Goal: Transaction & Acquisition: Subscribe to service/newsletter

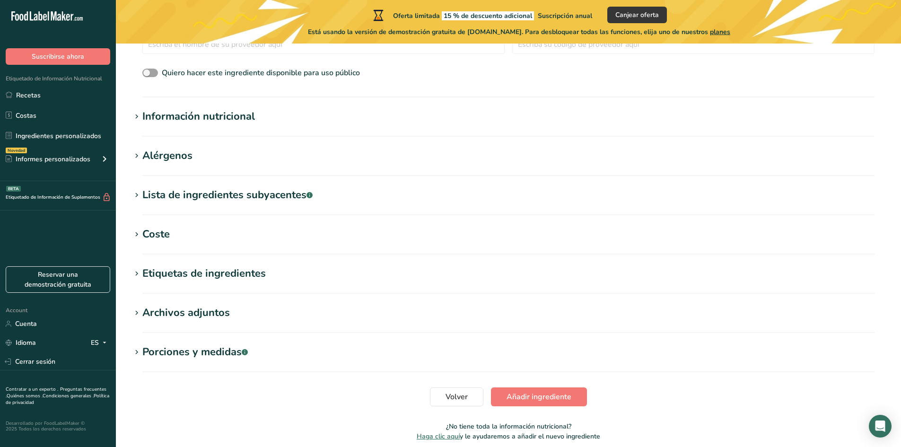
scroll to position [341, 0]
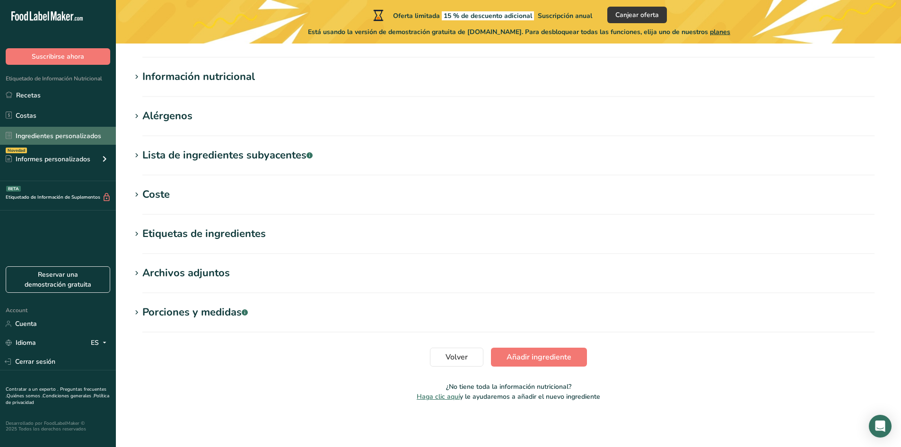
click at [69, 134] on link "Ingredientes personalizados" at bounding box center [58, 136] width 116 height 18
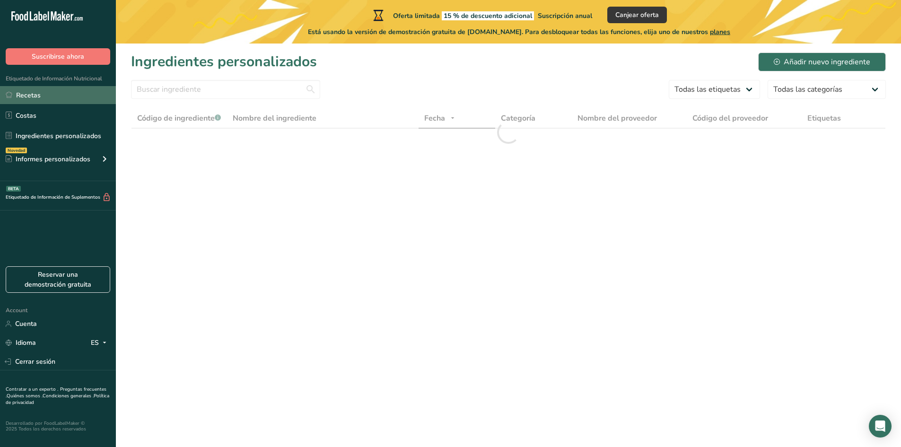
click at [64, 93] on link "Recetas" at bounding box center [58, 95] width 116 height 18
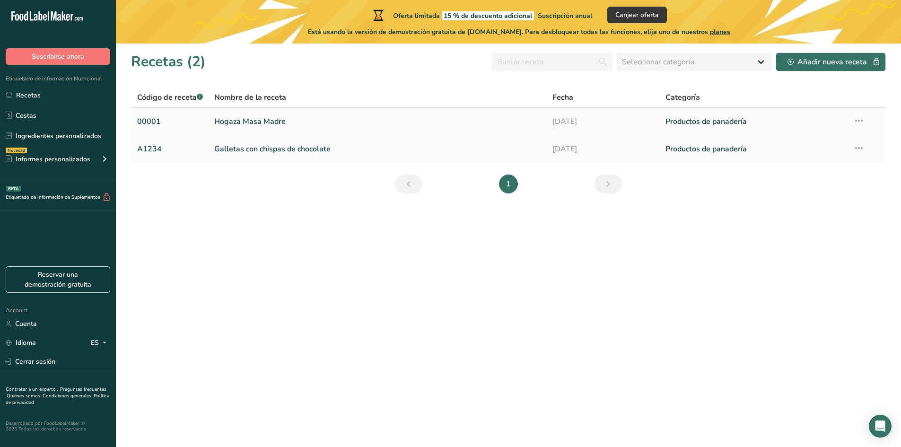
click at [787, 131] on link "Productos de panadería" at bounding box center [753, 122] width 177 height 20
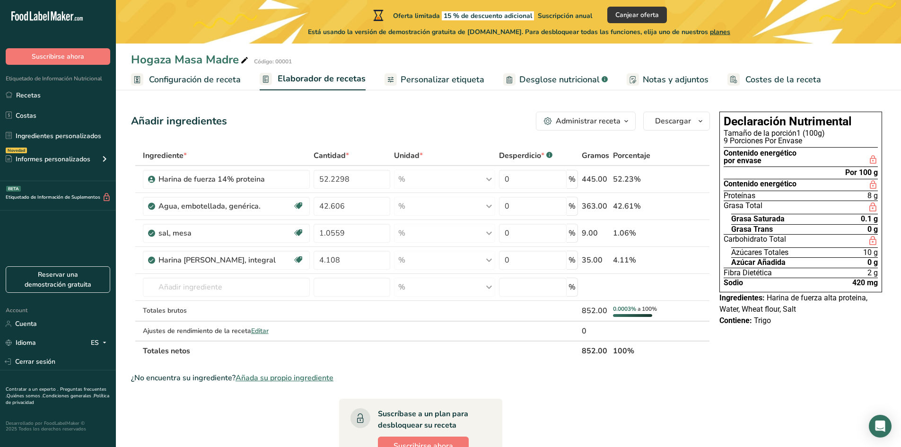
click at [656, 78] on span "Notas y adjuntos" at bounding box center [676, 79] width 66 height 13
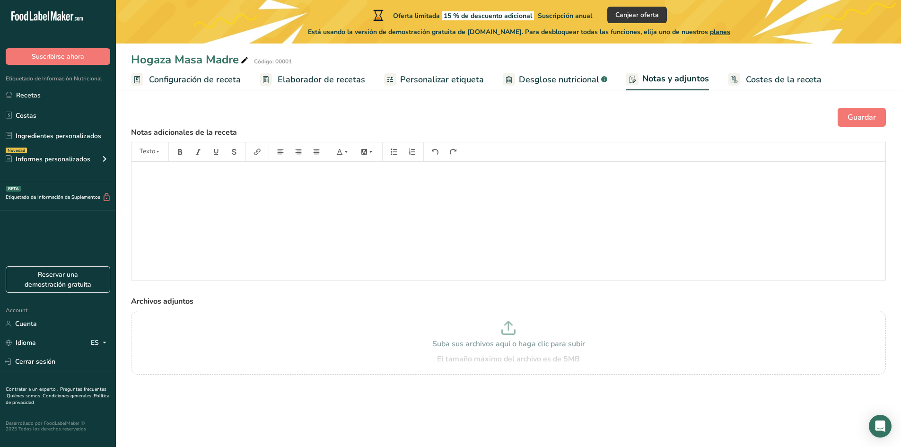
click at [548, 77] on span "Desglose nutricional" at bounding box center [559, 79] width 80 height 13
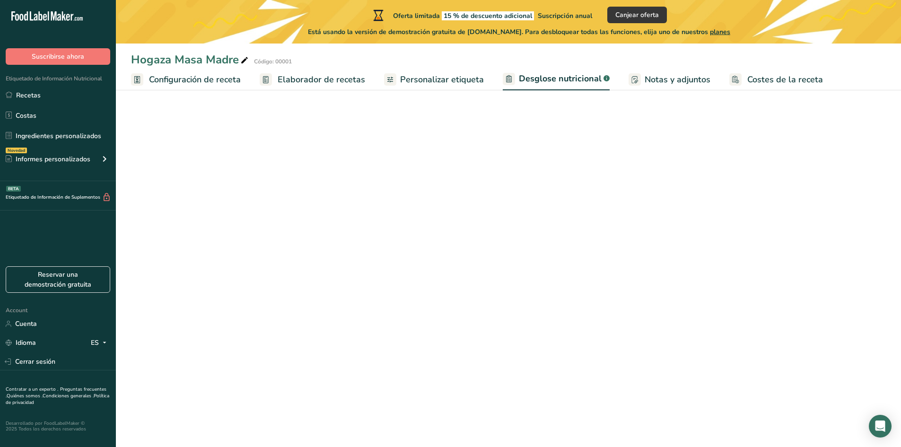
select select "Calories"
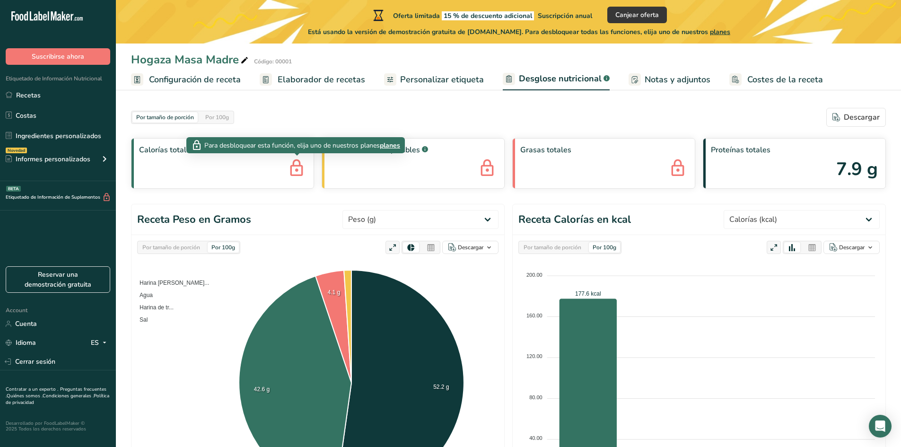
click at [287, 169] on icon at bounding box center [296, 169] width 19 height 26
click at [392, 142] on span "planes" at bounding box center [390, 145] width 20 height 10
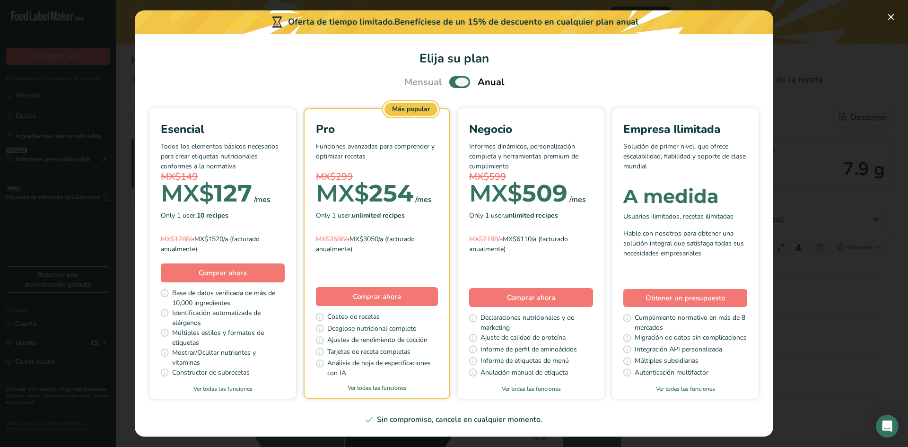
click at [455, 79] on span "Pick Your Pricing Plan Modal" at bounding box center [459, 82] width 21 height 12
click at [455, 79] on input "Pick Your Pricing Plan Modal" at bounding box center [452, 82] width 6 height 6
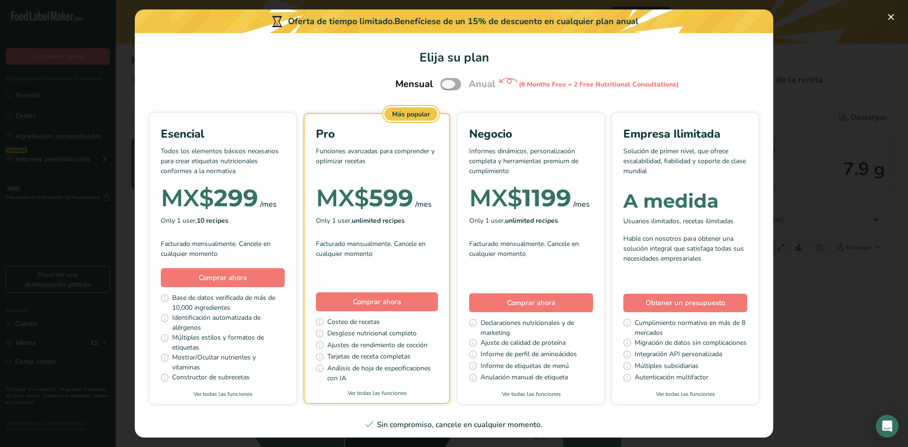
click at [455, 79] on span "Pick Your Pricing Plan Modal" at bounding box center [450, 84] width 21 height 12
click at [446, 81] on input "Pick Your Pricing Plan Modal" at bounding box center [443, 84] width 6 height 6
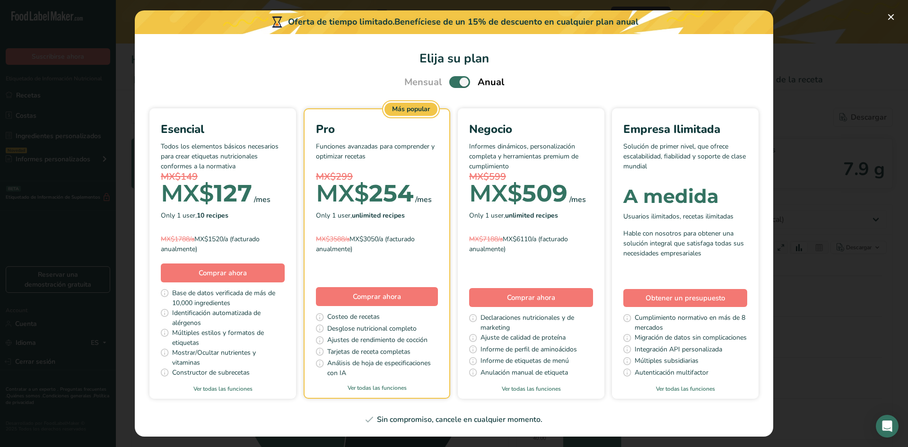
click at [273, 161] on p "Todos los elementos básicos necesarios para crear etiquetas nutricionales confo…" at bounding box center [223, 155] width 124 height 28
click at [456, 79] on span "Pick Your Pricing Plan Modal" at bounding box center [459, 82] width 21 height 12
click at [455, 79] on input "Pick Your Pricing Plan Modal" at bounding box center [452, 82] width 6 height 6
checkbox input "false"
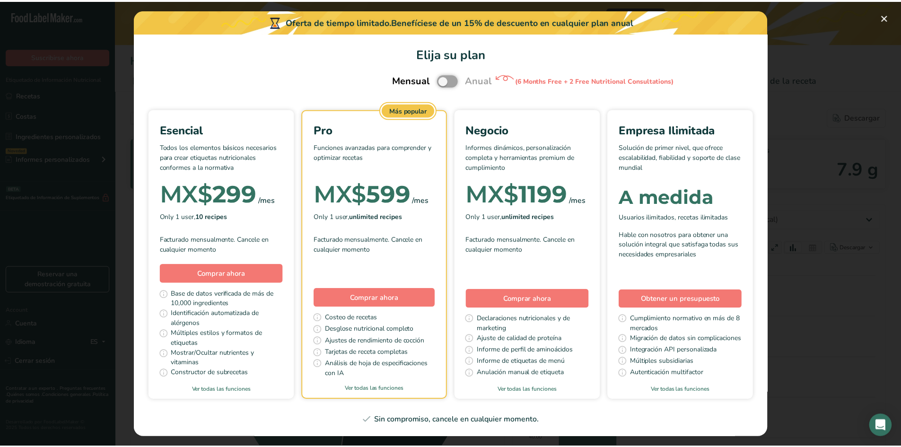
scroll to position [126, 0]
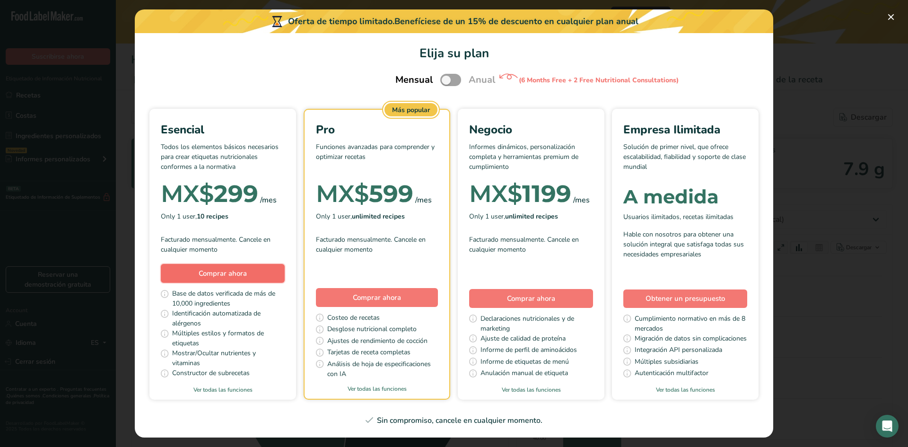
click at [247, 269] on span "Comprar ahora" at bounding box center [223, 273] width 48 height 9
